Goal: Information Seeking & Learning: Learn about a topic

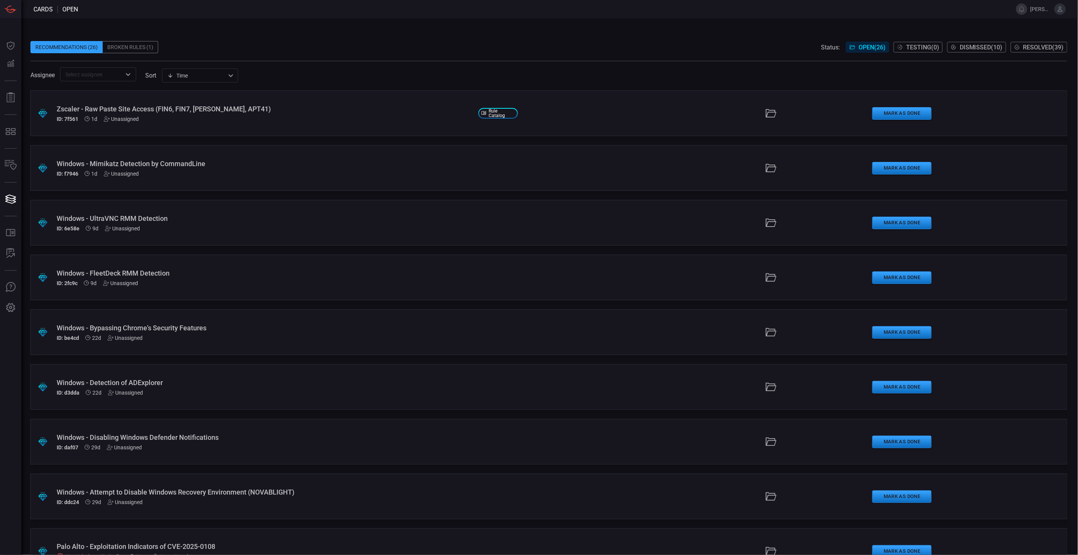
click at [265, 168] on div "Windows - Mimikatz Detection by CommandLine ID: f7946 1d Unassigned" at bounding box center [264, 168] width 415 height 17
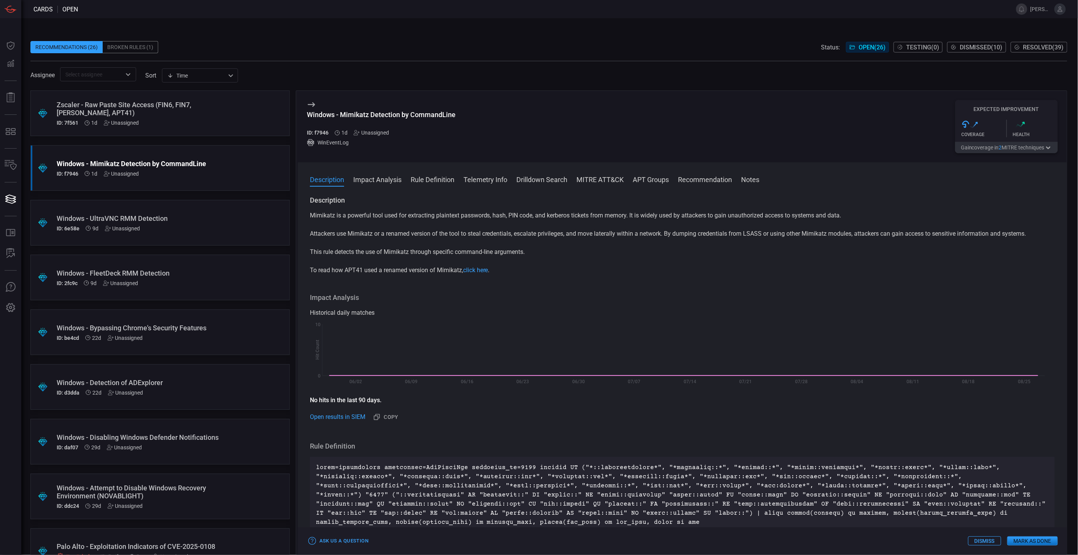
click at [1005, 150] on button "Gain coverage in 2 MITRE technique s" at bounding box center [1006, 147] width 103 height 11
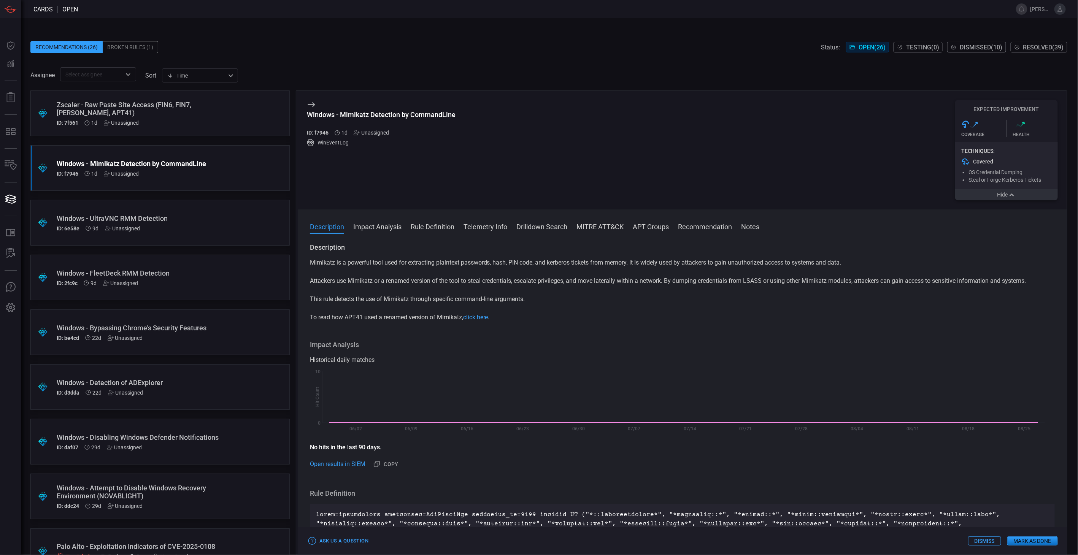
click at [991, 198] on button "Hide" at bounding box center [1006, 194] width 103 height 11
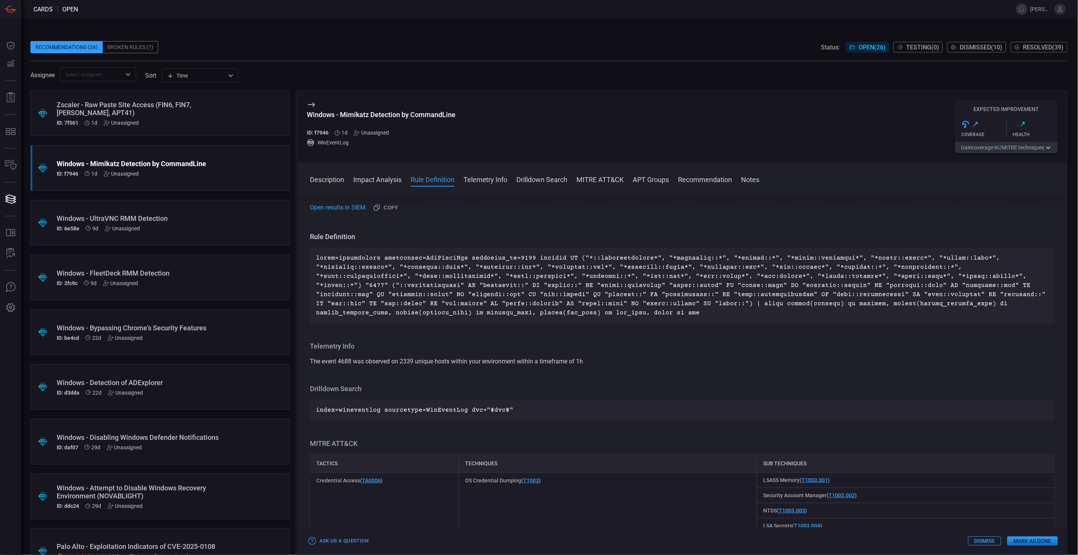
scroll to position [211, 0]
drag, startPoint x: 399, startPoint y: 360, endPoint x: 412, endPoint y: 362, distance: 13.9
click at [412, 362] on span "The event 4688 was observed on 2339 unique hosts within your environment within…" at bounding box center [446, 359] width 273 height 7
drag, startPoint x: 504, startPoint y: 256, endPoint x: 528, endPoint y: 256, distance: 23.9
click at [528, 256] on p at bounding box center [682, 284] width 732 height 64
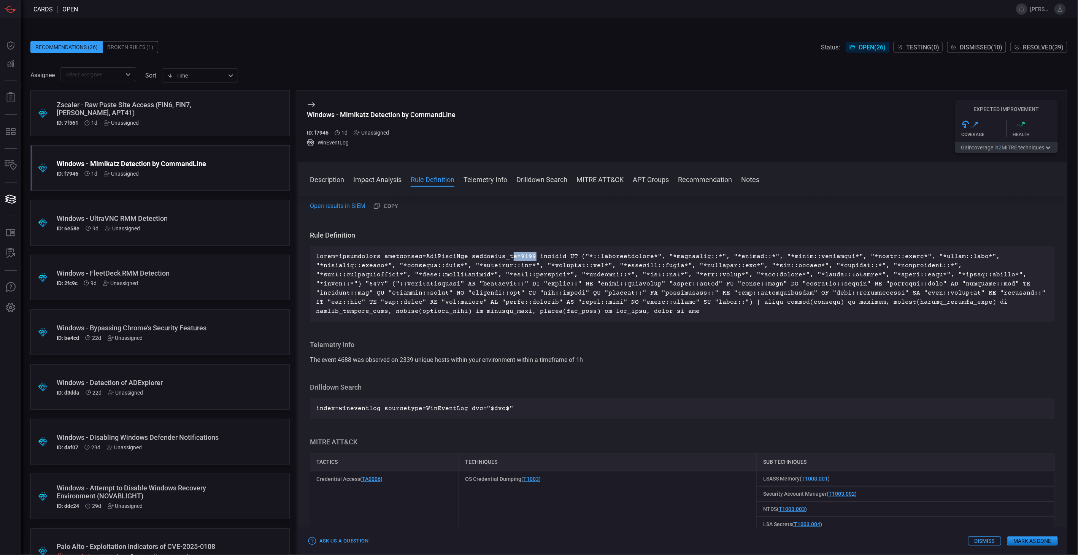
drag, startPoint x: 528, startPoint y: 256, endPoint x: 579, endPoint y: 255, distance: 50.6
click at [579, 255] on p at bounding box center [682, 284] width 732 height 64
drag, startPoint x: 595, startPoint y: 257, endPoint x: 613, endPoint y: 257, distance: 18.6
click at [613, 257] on p at bounding box center [682, 284] width 732 height 64
drag, startPoint x: 613, startPoint y: 257, endPoint x: 688, endPoint y: 255, distance: 74.9
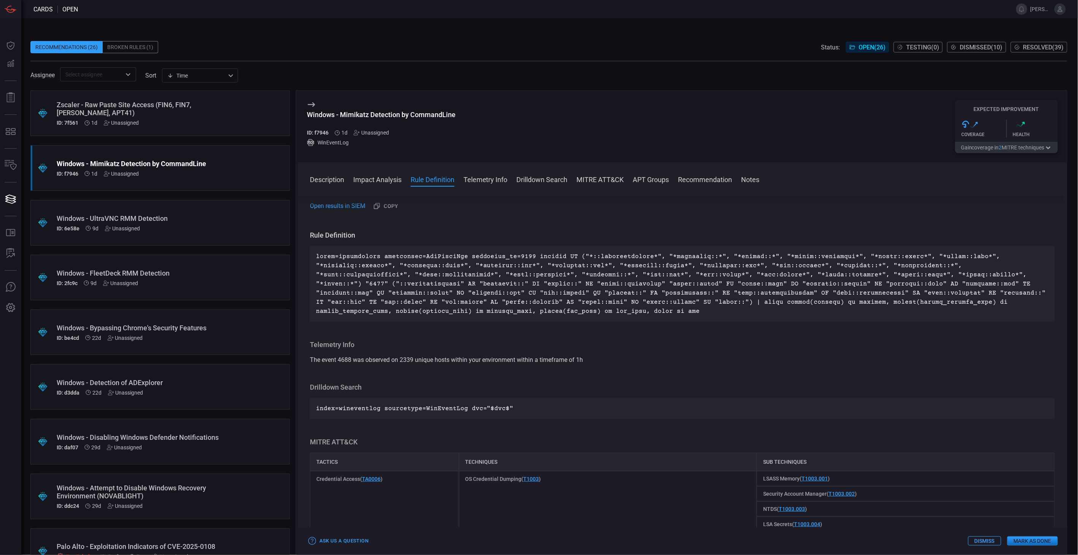
click at [677, 254] on p at bounding box center [682, 284] width 732 height 64
drag, startPoint x: 721, startPoint y: 255, endPoint x: 744, endPoint y: 256, distance: 23.2
click at [744, 256] on p at bounding box center [682, 284] width 732 height 64
drag, startPoint x: 744, startPoint y: 256, endPoint x: 777, endPoint y: 257, distance: 32.7
click at [777, 257] on p at bounding box center [682, 284] width 732 height 64
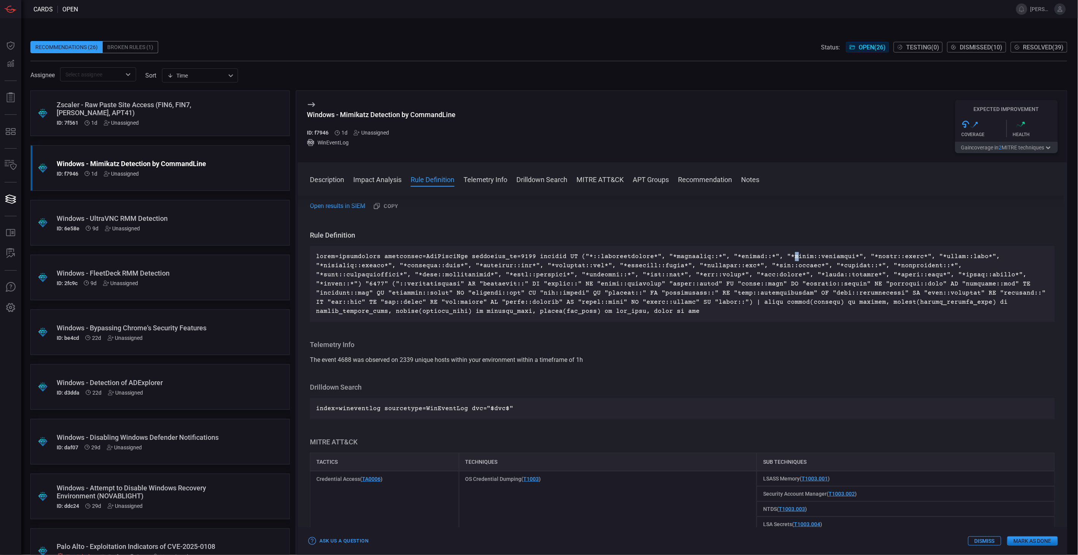
drag, startPoint x: 777, startPoint y: 257, endPoint x: 788, endPoint y: 258, distance: 11.8
click at [786, 257] on p at bounding box center [682, 284] width 732 height 64
click at [226, 112] on div "Zscaler - Raw Paste Site Access (FIN6, FIN7, [PERSON_NAME], APT41)" at bounding box center [146, 109] width 178 height 16
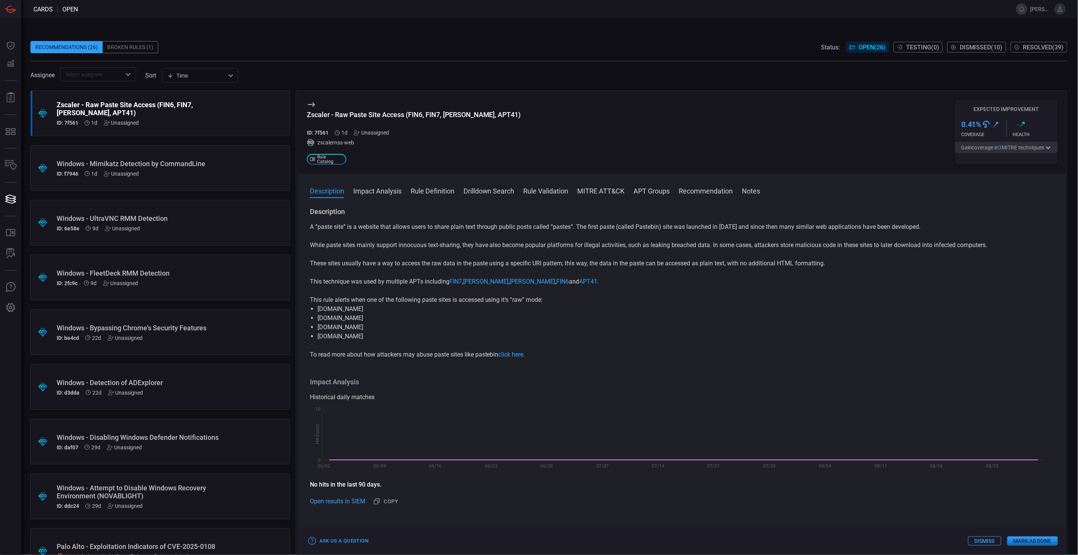
click at [994, 147] on button "Gain coverage in 3 MITRE technique s" at bounding box center [1006, 147] width 103 height 11
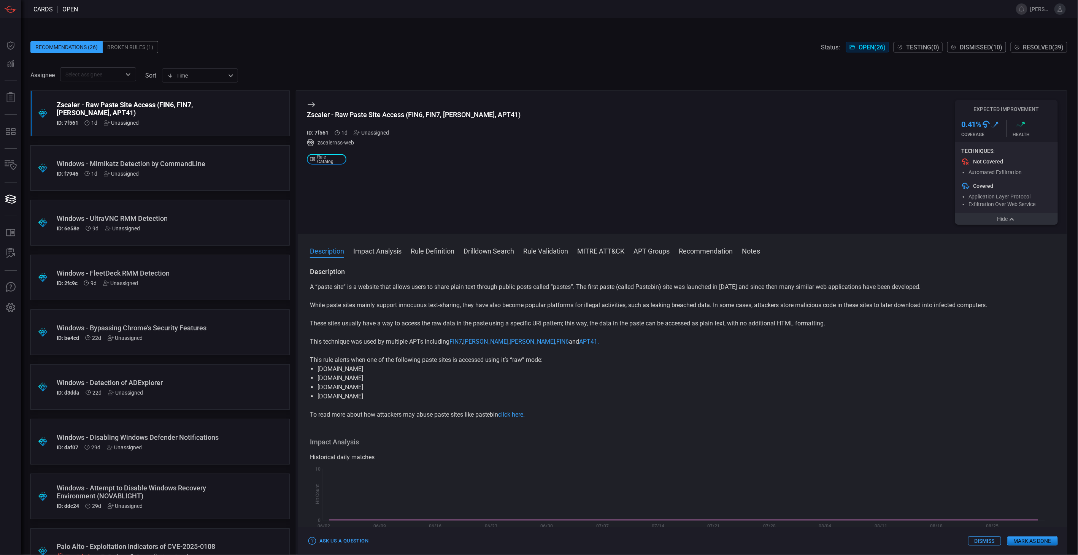
click at [994, 220] on button "Hide" at bounding box center [1006, 218] width 103 height 11
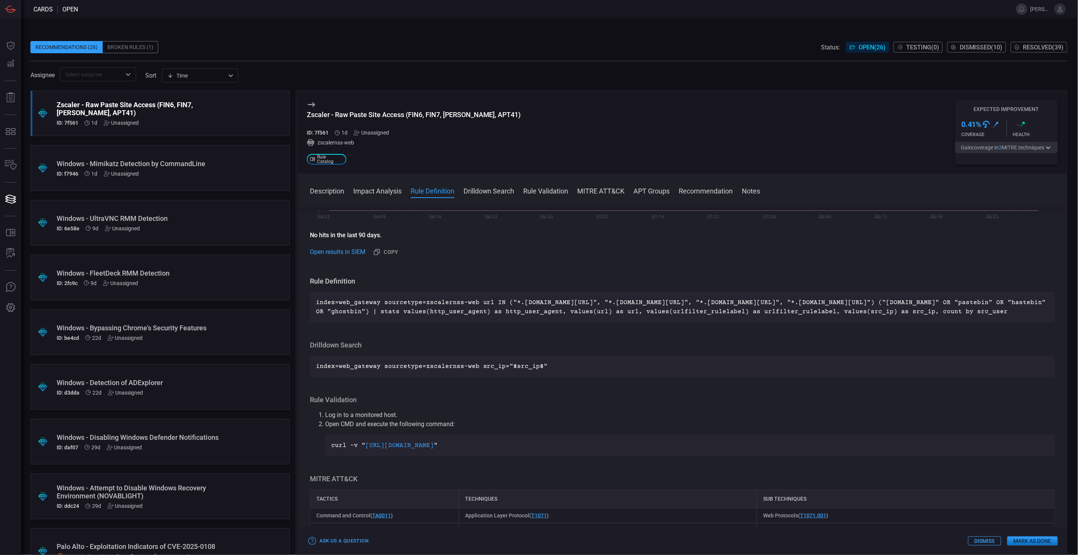
scroll to position [253, 0]
click at [1018, 145] on button "Gain coverage in 3 MITRE technique s" at bounding box center [1006, 147] width 103 height 11
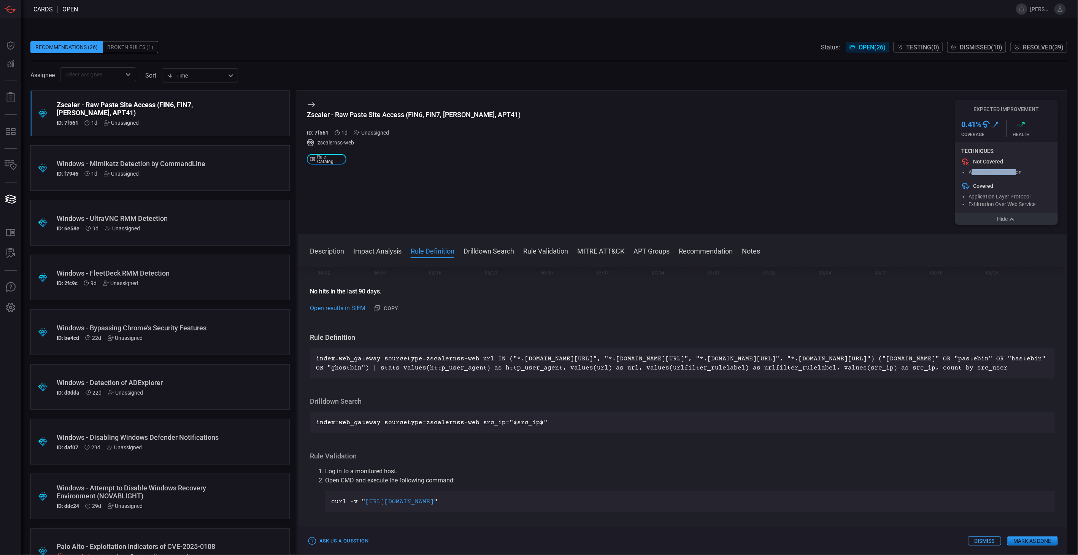
drag, startPoint x: 973, startPoint y: 173, endPoint x: 1016, endPoint y: 171, distance: 43.4
click at [1016, 171] on span "Automated Exfiltration" at bounding box center [995, 172] width 54 height 6
drag, startPoint x: 1016, startPoint y: 171, endPoint x: 1009, endPoint y: 155, distance: 17.9
click at [1009, 155] on div "Techniques: Not Covered Automated Exfiltration Covered Application Layer Protoc…" at bounding box center [1006, 177] width 103 height 71
click at [1004, 221] on button "Hide" at bounding box center [1006, 218] width 103 height 11
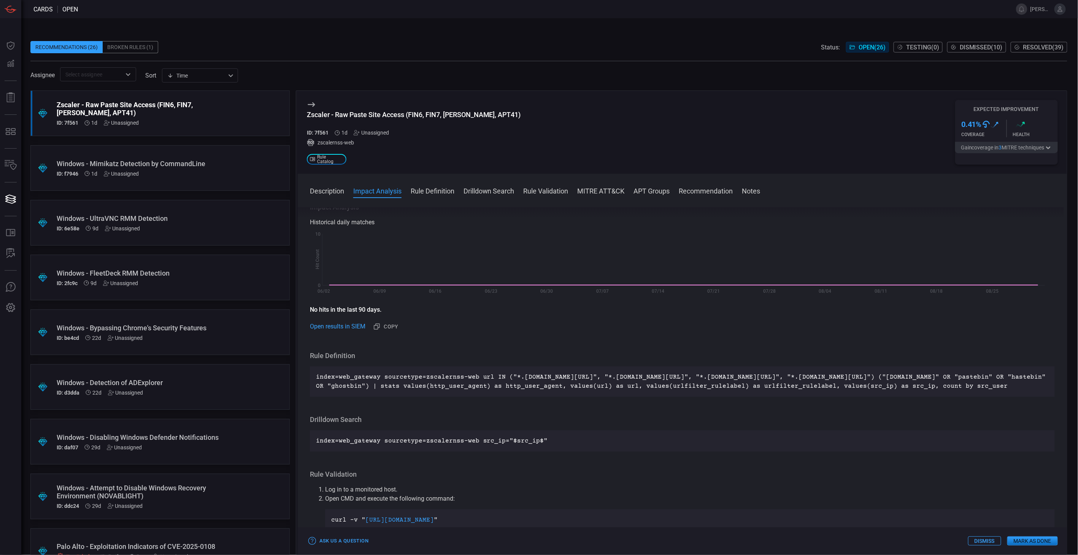
scroll to position [211, 0]
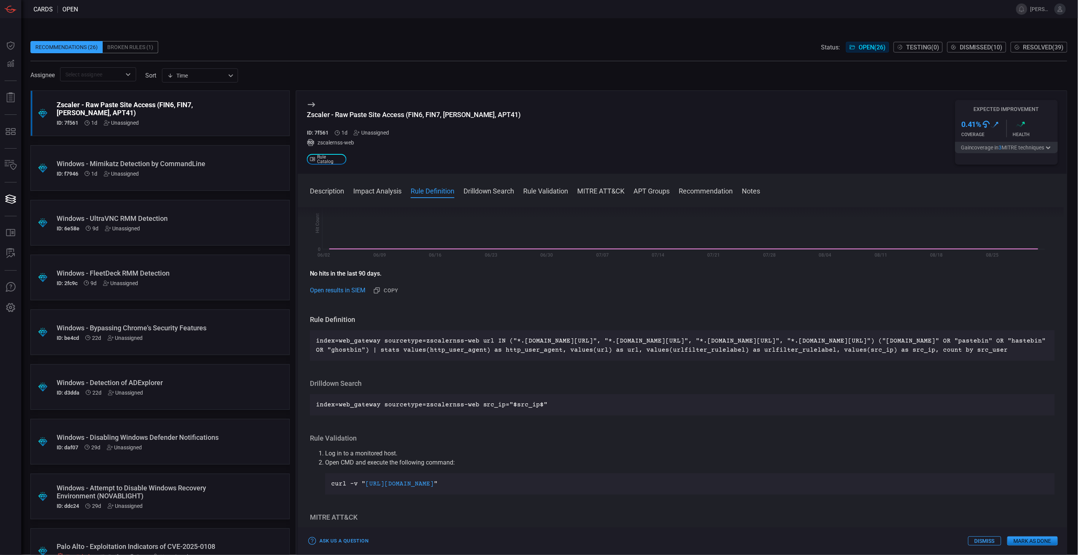
click at [256, 163] on div ".suggested_cards_icon{fill:url(#suggested_cards_icon);} Windows - Mimikatz Dete…" at bounding box center [159, 168] width 259 height 46
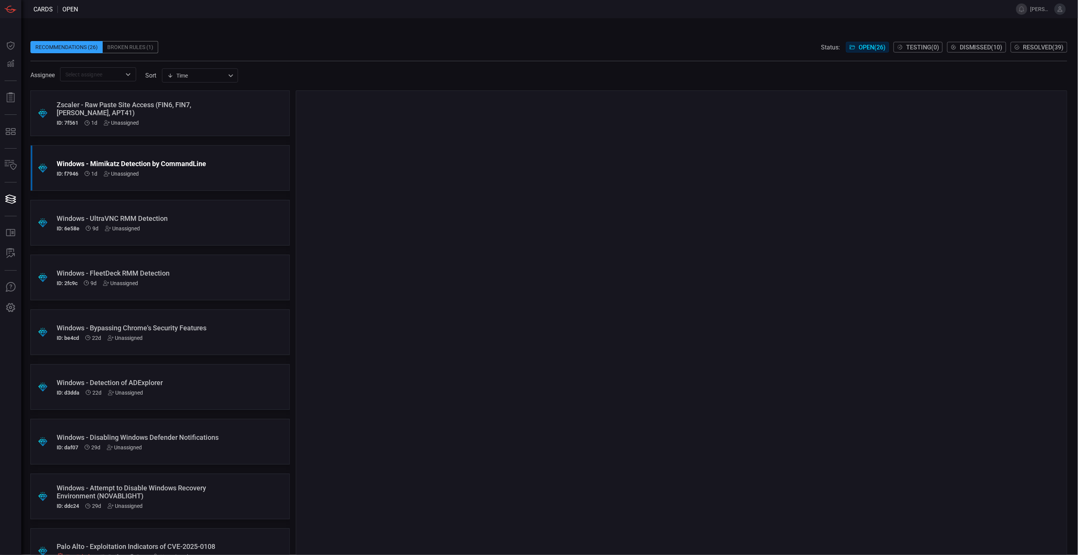
click at [250, 115] on div ".suggested_cards_icon{fill:url(#suggested_cards_icon);} Zscaler - Raw Paste Sit…" at bounding box center [159, 113] width 259 height 46
click at [247, 171] on div ".suggested_cards_icon{fill:url(#suggested_cards_icon);} Windows - Mimikatz Dete…" at bounding box center [159, 168] width 259 height 46
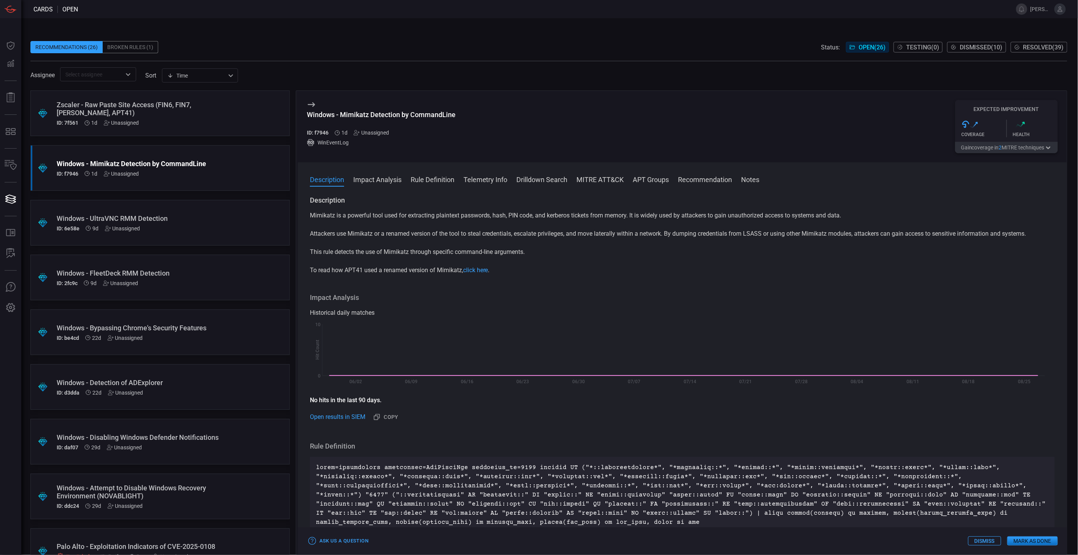
click at [253, 122] on div ".suggested_cards_icon{fill:url(#suggested_cards_icon);} Zscaler - Raw Paste Sit…" at bounding box center [159, 113] width 259 height 46
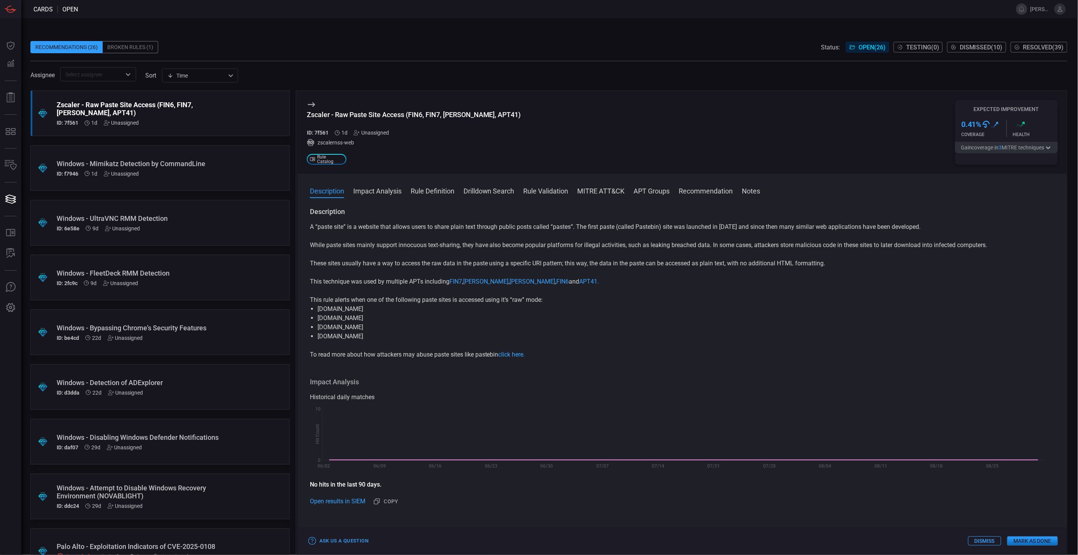
click at [985, 146] on button "Gain coverage in 3 MITRE technique s" at bounding box center [1006, 147] width 103 height 11
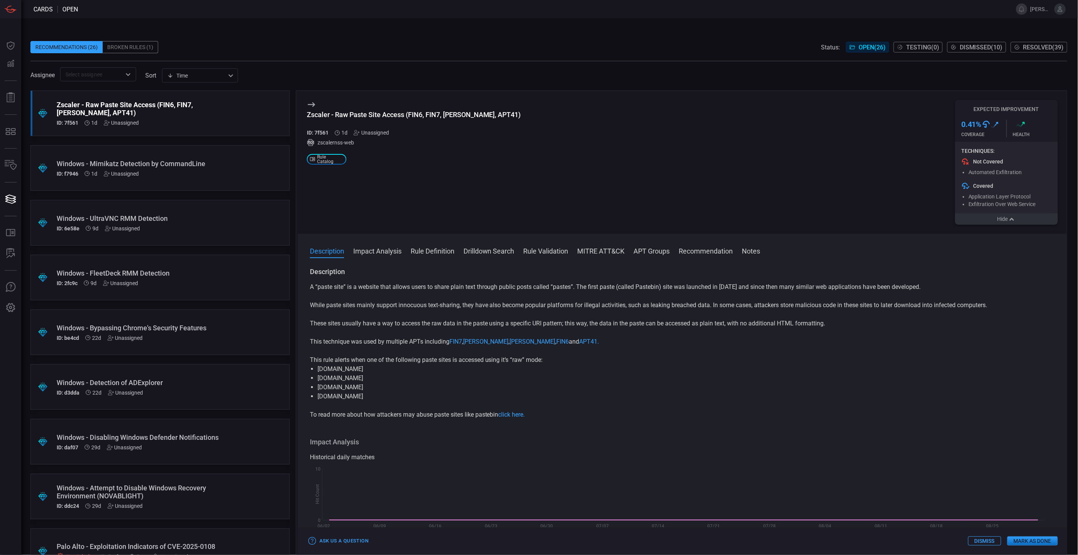
drag, startPoint x: 985, startPoint y: 218, endPoint x: 978, endPoint y: 211, distance: 9.7
click at [985, 217] on button "Hide" at bounding box center [1006, 218] width 103 height 11
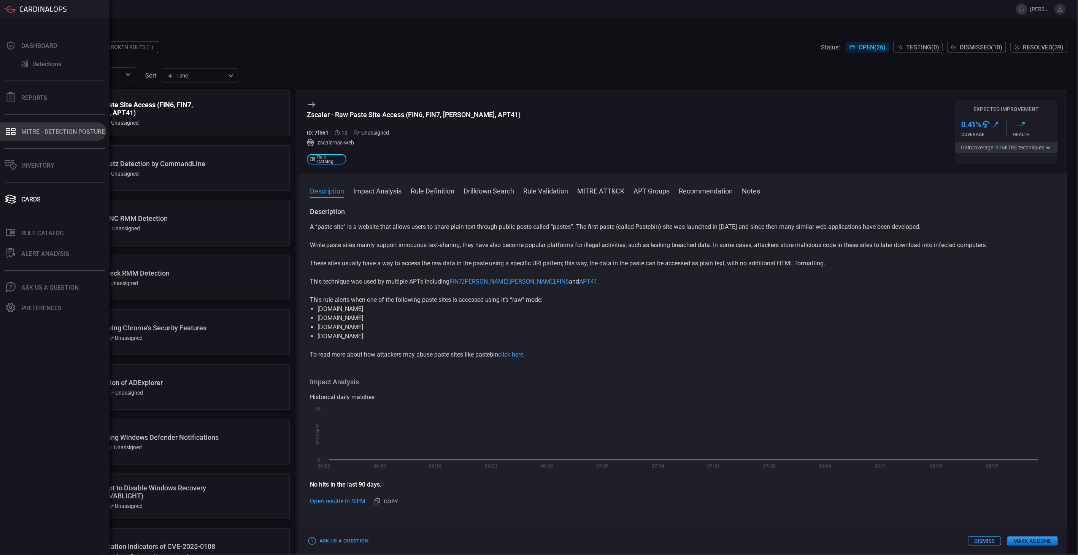
click at [22, 127] on button "MITRE - Detection Posture" at bounding box center [53, 131] width 106 height 18
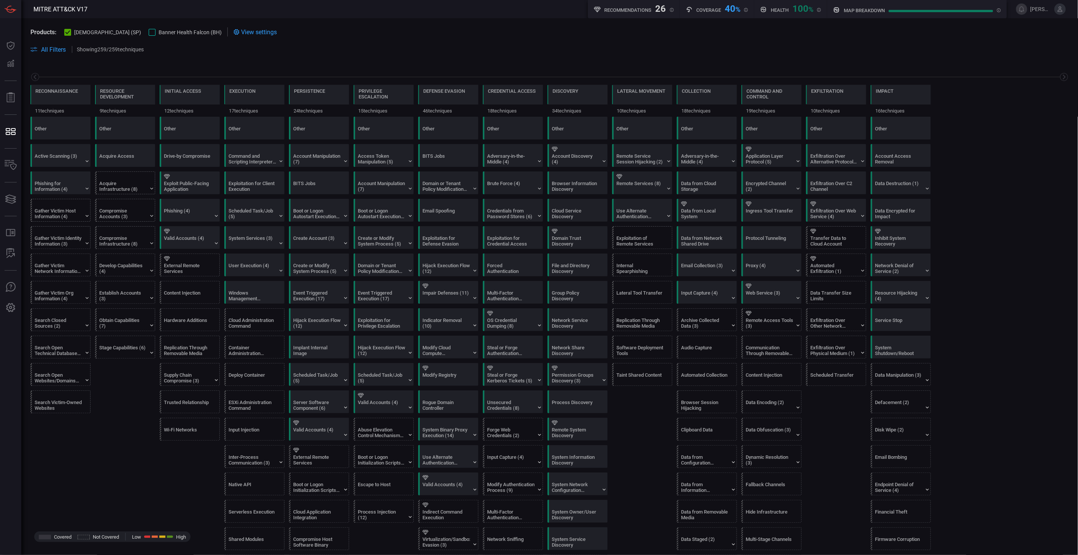
click at [149, 32] on div at bounding box center [152, 32] width 7 height 7
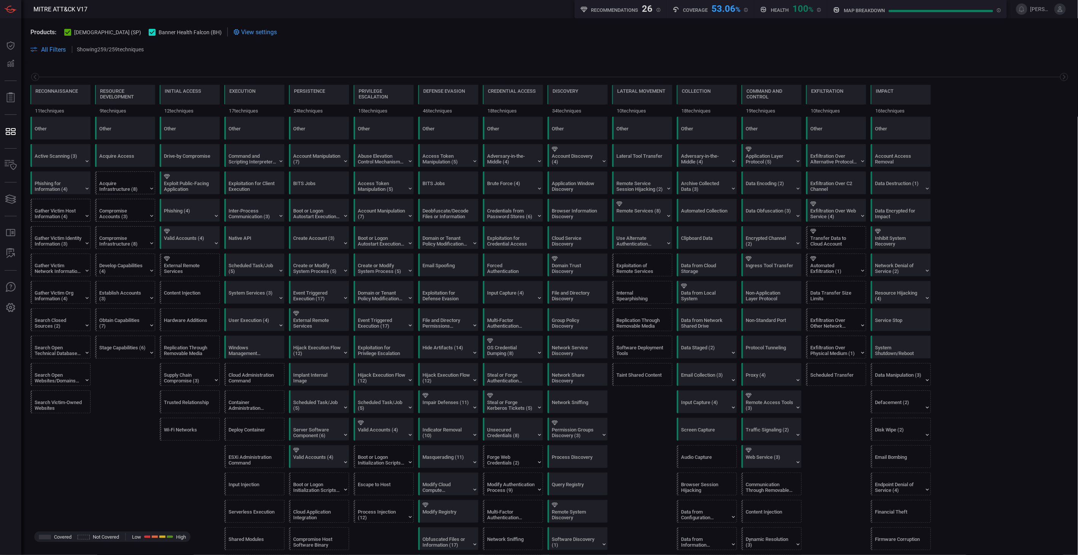
click at [70, 32] on icon at bounding box center [67, 32] width 5 height 4
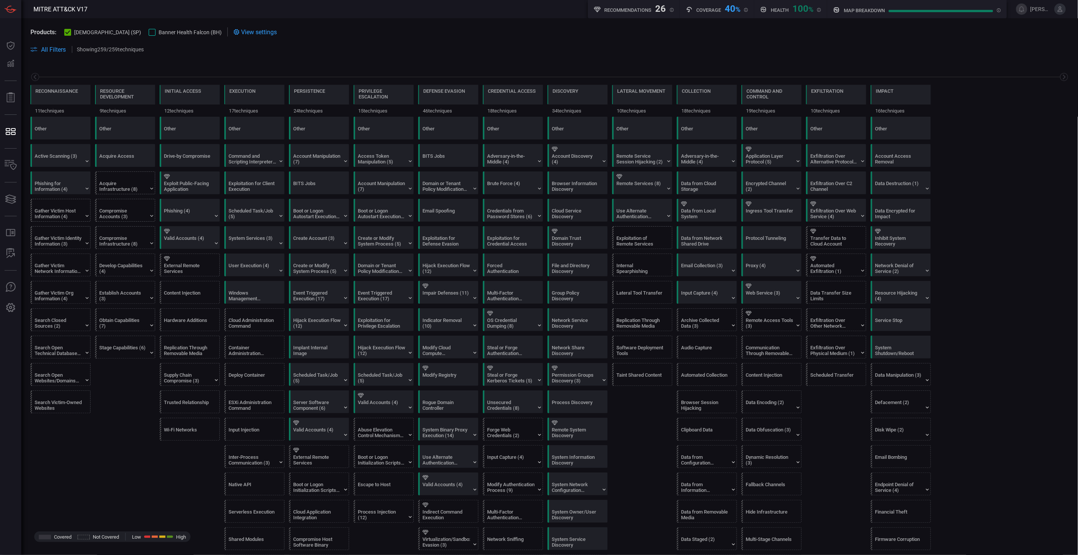
click at [546, 45] on span at bounding box center [609, 49] width 919 height 9
